Goal: Information Seeking & Learning: Learn about a topic

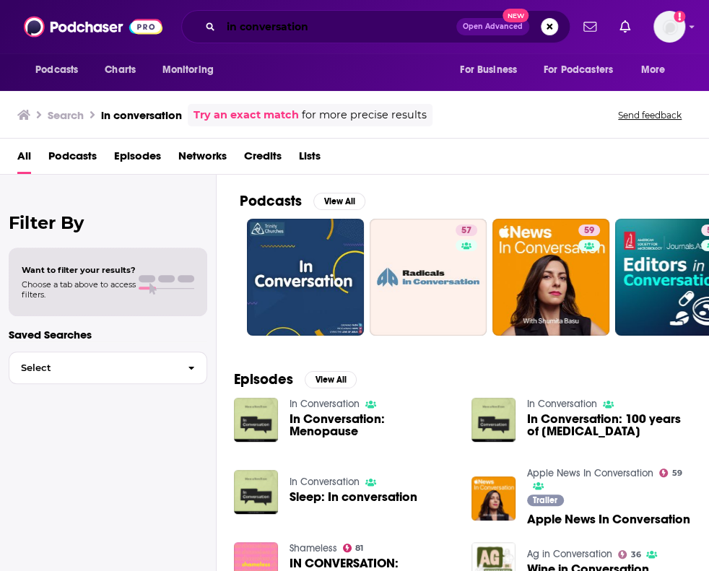
click at [297, 35] on input "in conversation" at bounding box center [338, 26] width 235 height 23
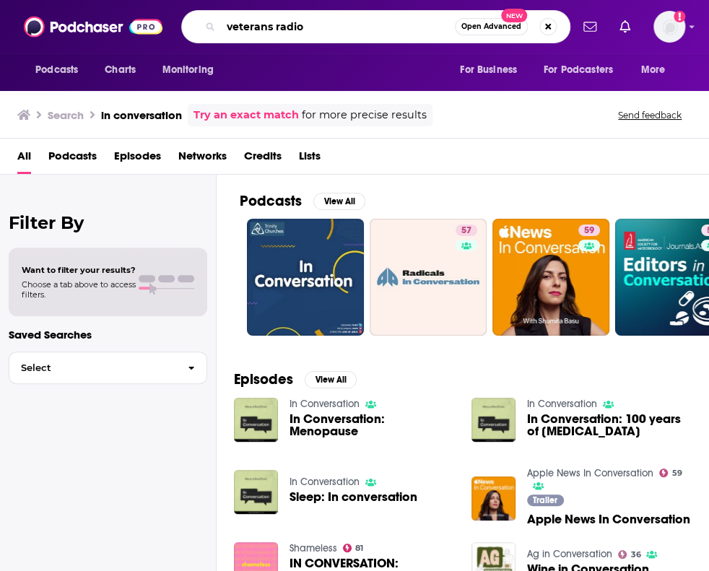
type input "veterans radio"
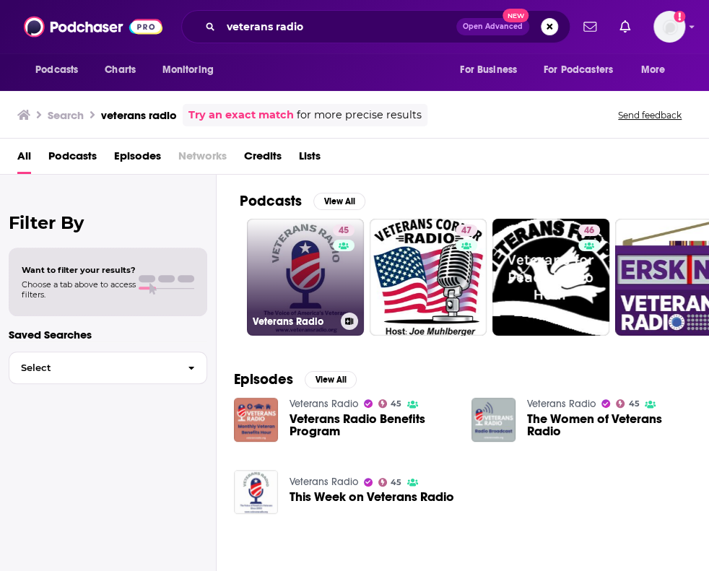
click at [314, 277] on link "45 Veterans Radio" at bounding box center [305, 277] width 117 height 117
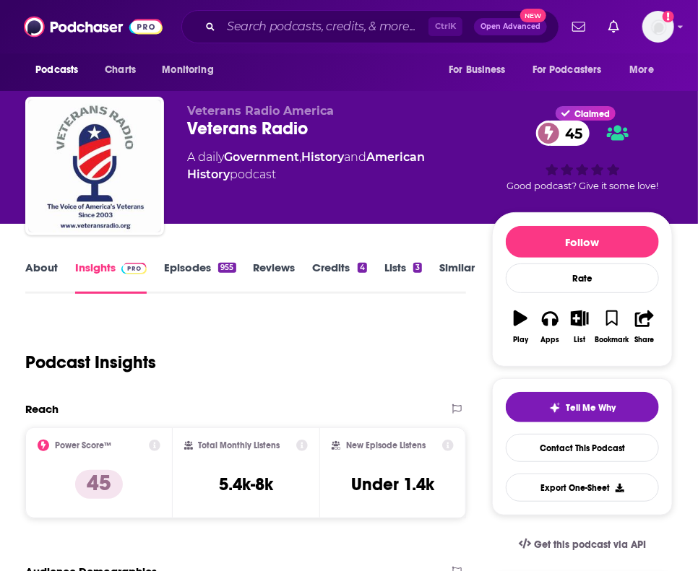
click at [37, 275] on link "About" at bounding box center [41, 277] width 33 height 33
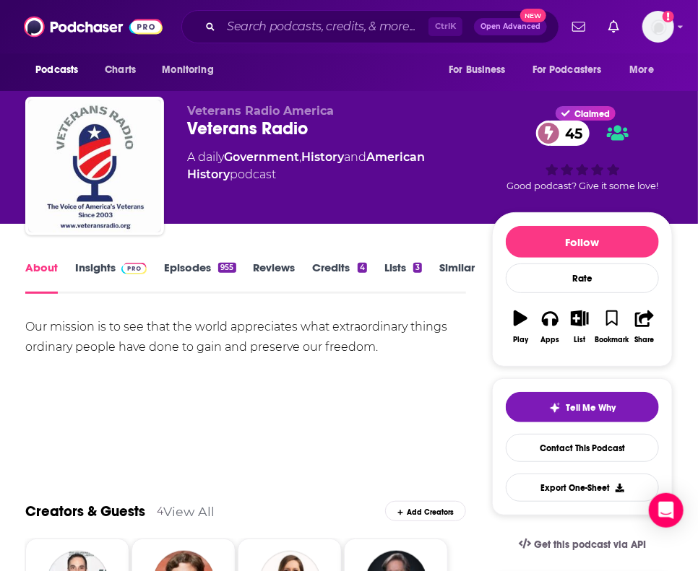
click at [121, 272] on img at bounding box center [133, 269] width 25 height 12
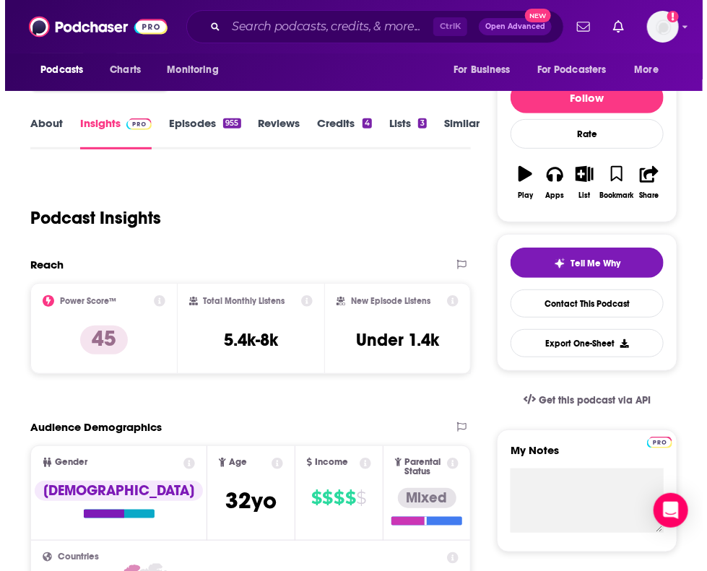
scroll to position [143, 0]
